Goal: Navigation & Orientation: Find specific page/section

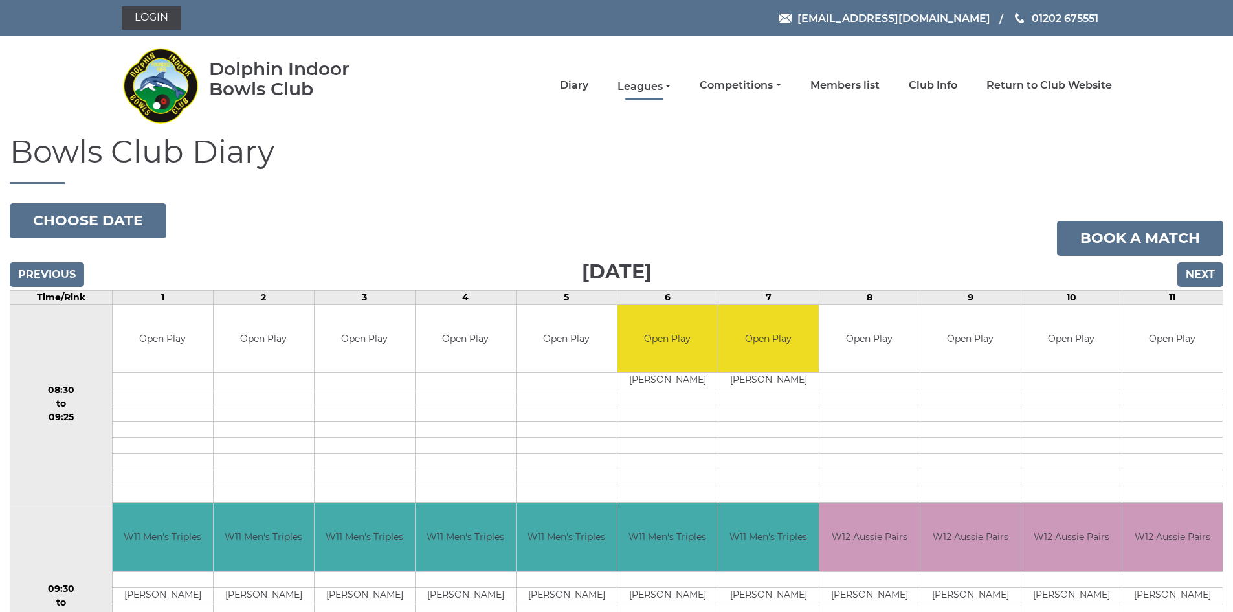
click at [646, 83] on link "Leagues" at bounding box center [643, 87] width 53 height 14
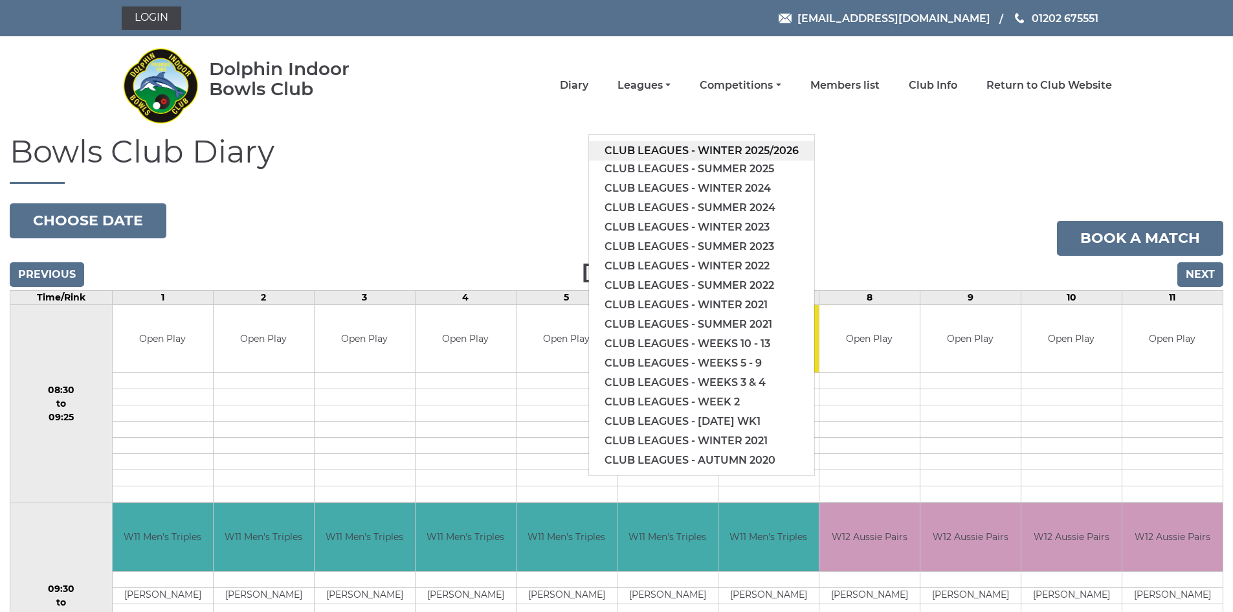
click at [678, 151] on link "Club leagues - Winter 2025/2026" at bounding box center [701, 150] width 225 height 19
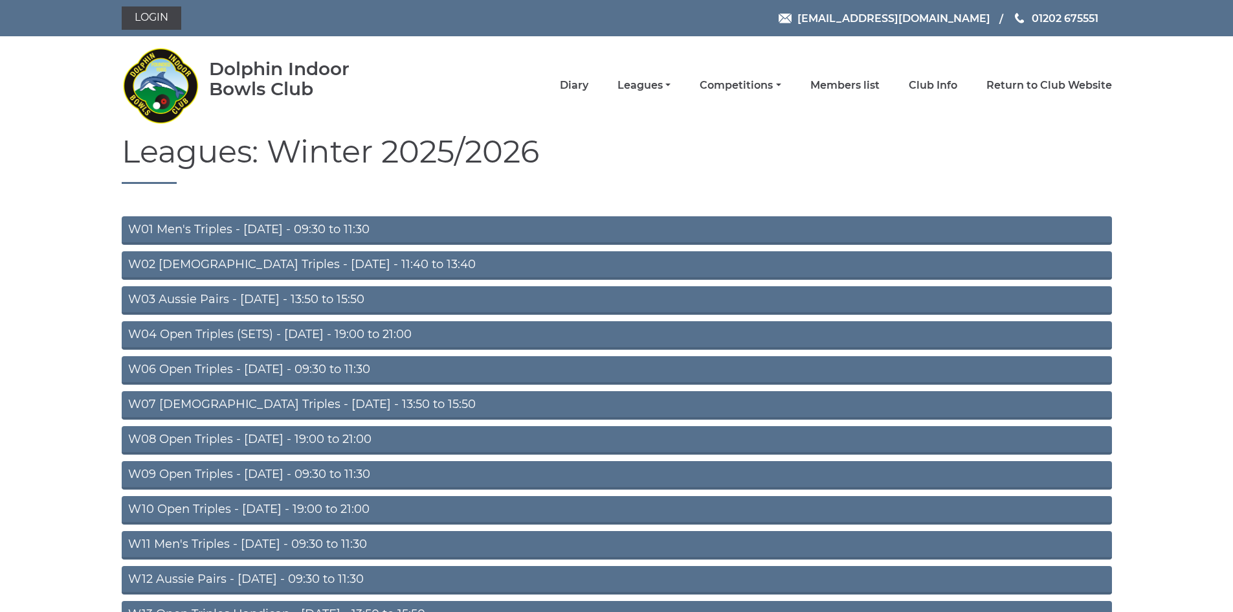
click at [379, 335] on link "W04 Open Triples (SETS) - Monday - 19:00 to 21:00" at bounding box center [617, 335] width 990 height 28
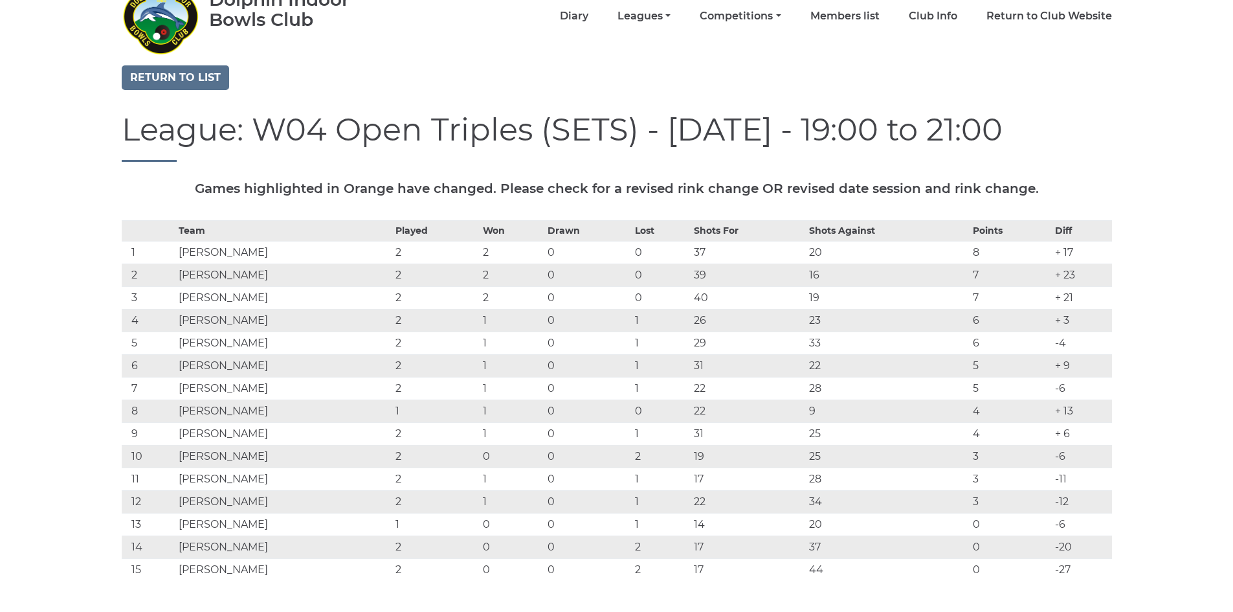
scroll to position [65, 0]
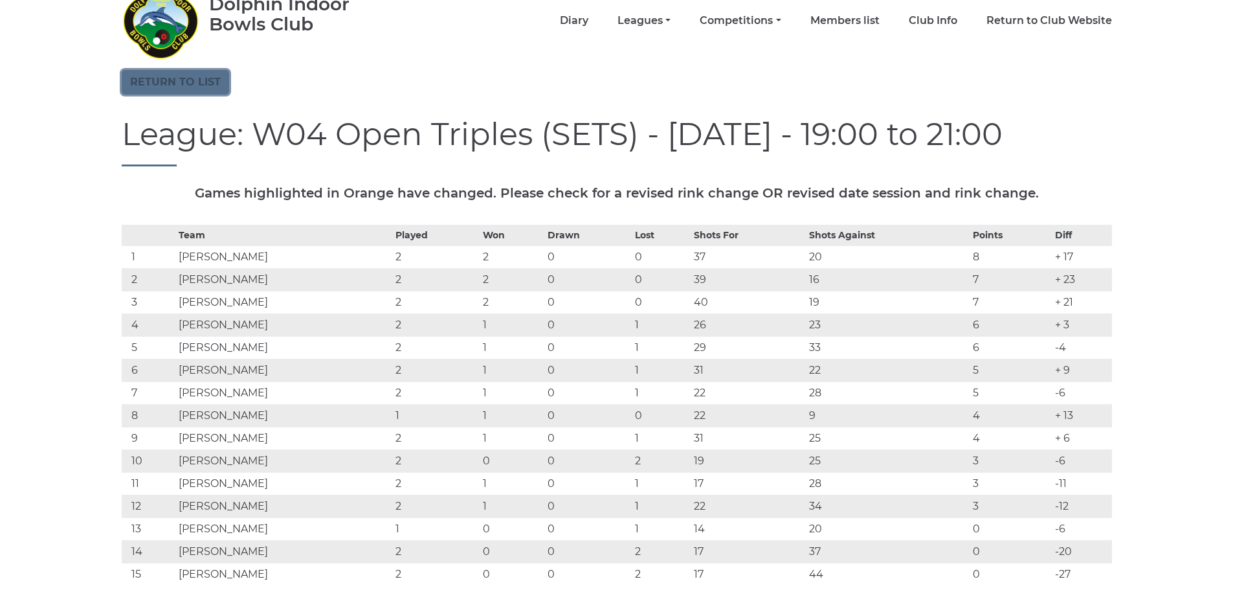
click at [199, 76] on link "Return to list" at bounding box center [175, 82] width 107 height 25
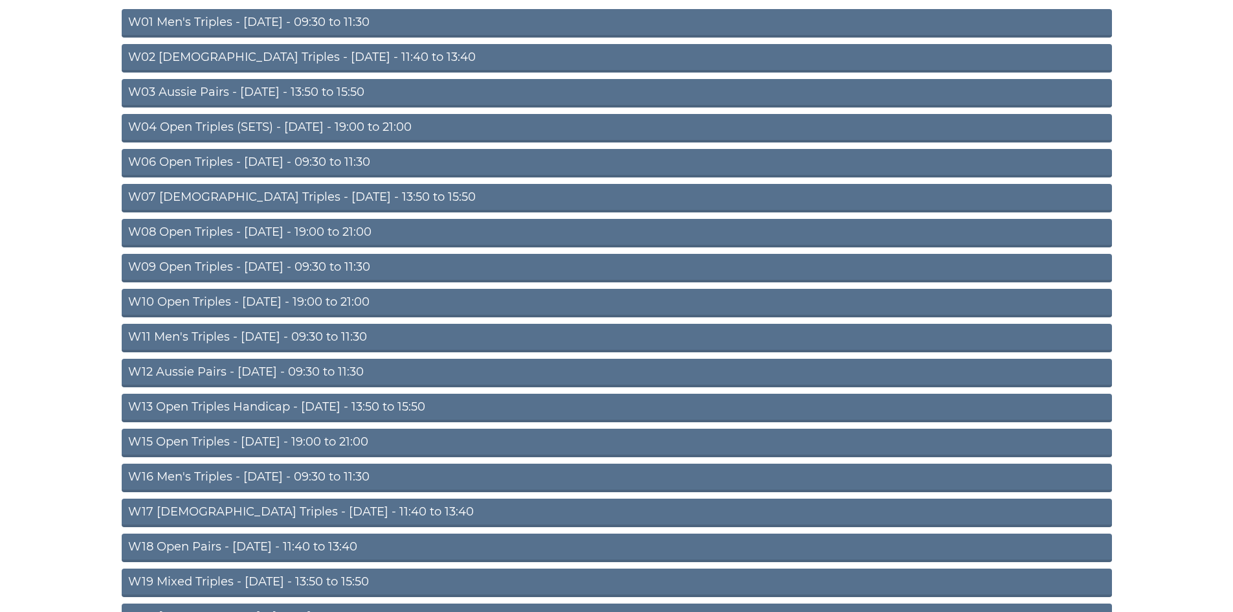
scroll to position [292, 0]
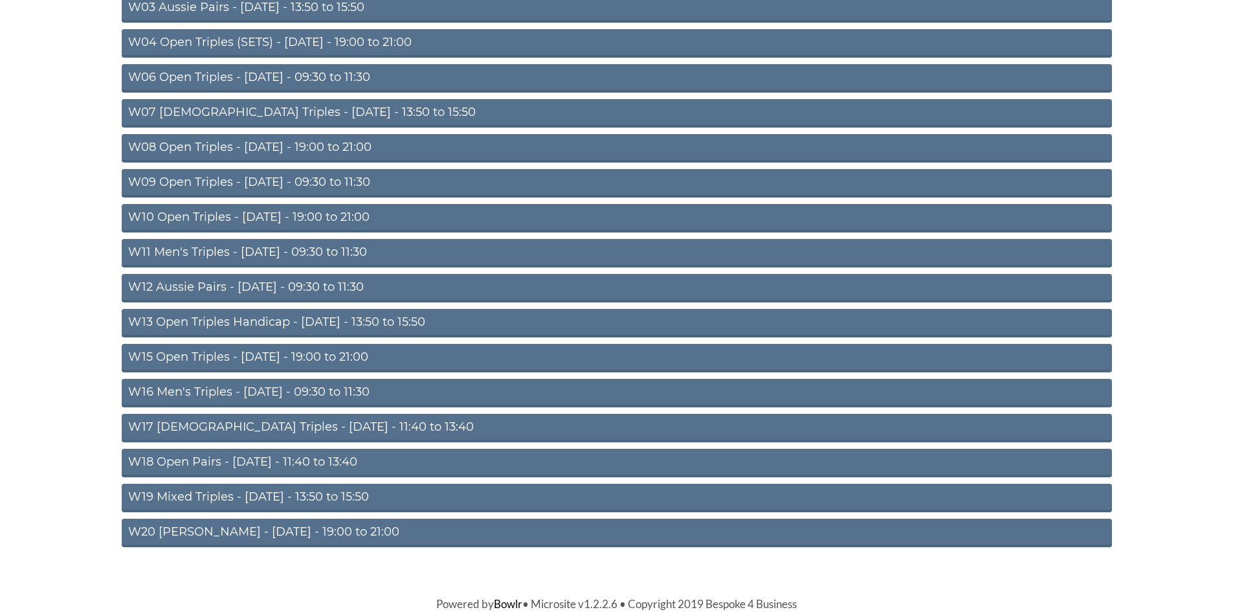
click at [296, 251] on link "W11 Men's Triples - Thursday - 09:30 to 11:30" at bounding box center [617, 253] width 990 height 28
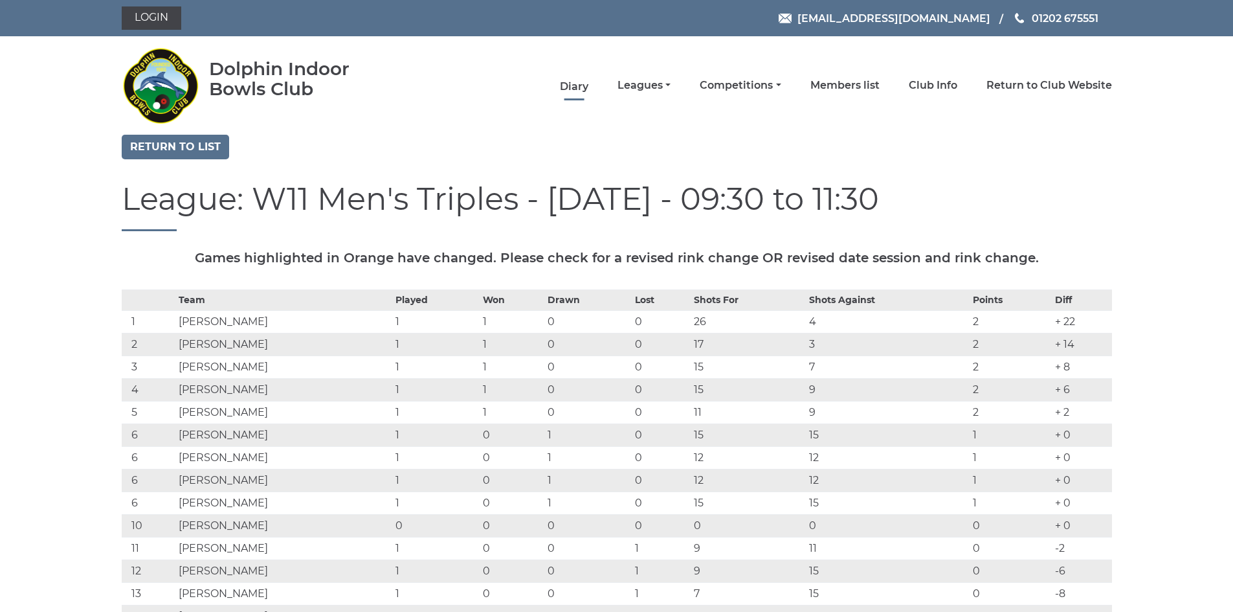
click at [582, 88] on link "Diary" at bounding box center [574, 87] width 28 height 14
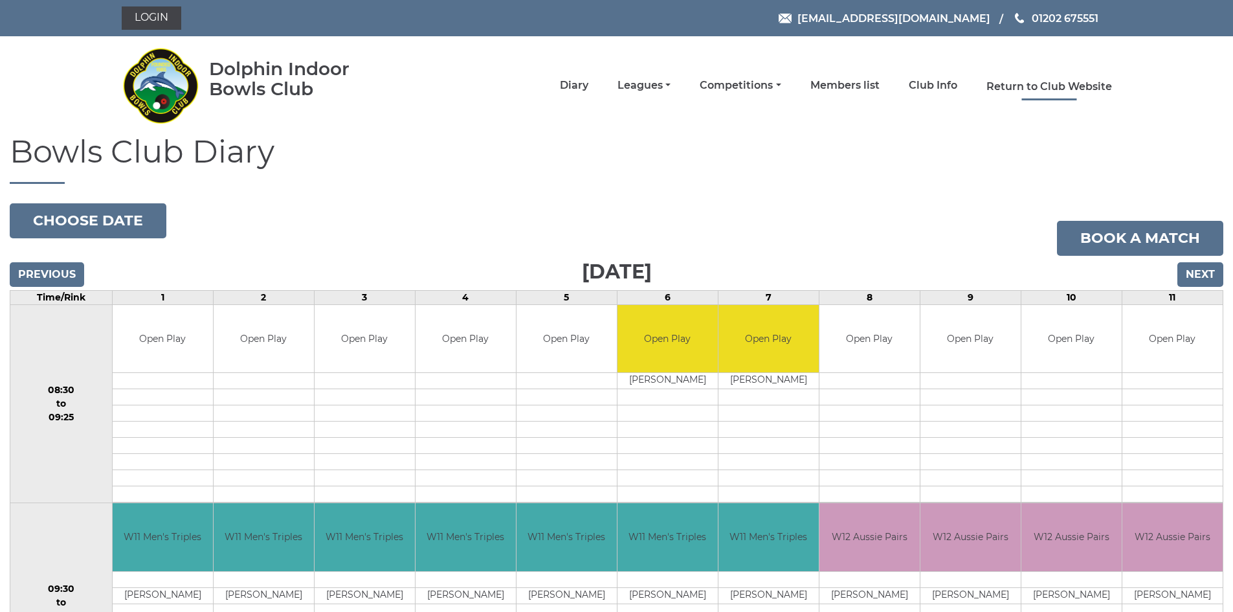
click at [1041, 85] on link "Return to Club Website" at bounding box center [1049, 87] width 126 height 14
